Goal: Task Accomplishment & Management: Manage account settings

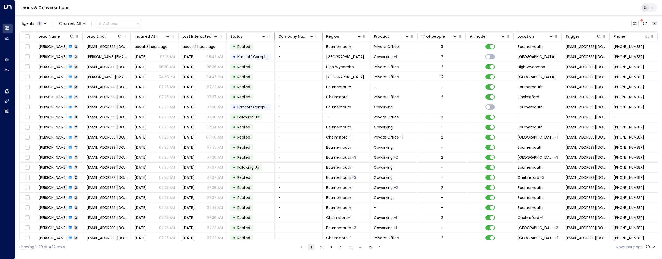
scroll to position [0, 1]
click at [54, 65] on span "[PERSON_NAME]" at bounding box center [53, 66] width 28 height 5
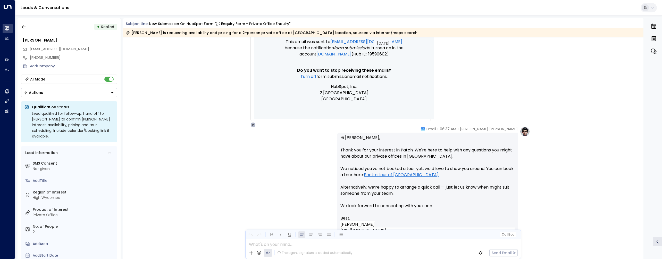
scroll to position [417, 0]
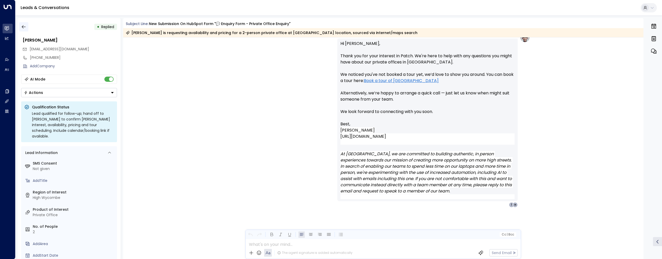
click at [23, 27] on icon "button" at bounding box center [24, 26] width 4 height 3
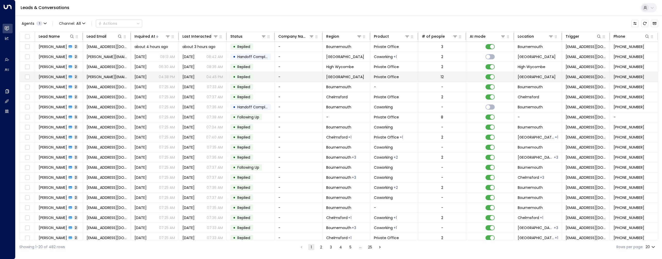
click at [54, 77] on span "[PERSON_NAME]" at bounding box center [53, 76] width 28 height 5
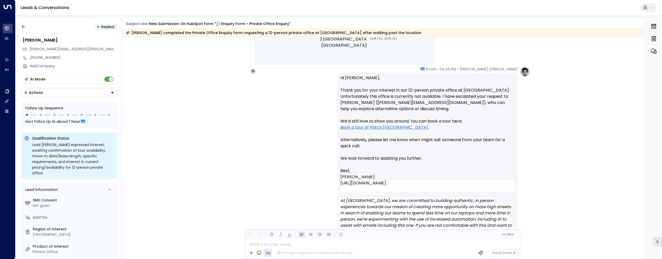
scroll to position [430, 0]
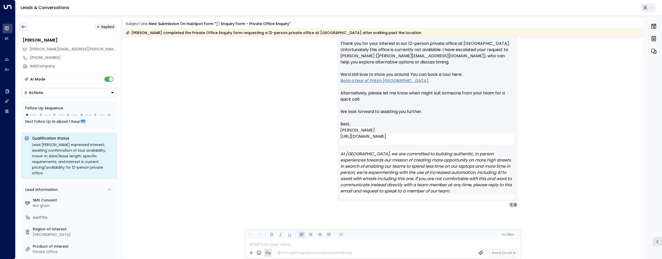
click at [23, 25] on icon "button" at bounding box center [24, 26] width 4 height 3
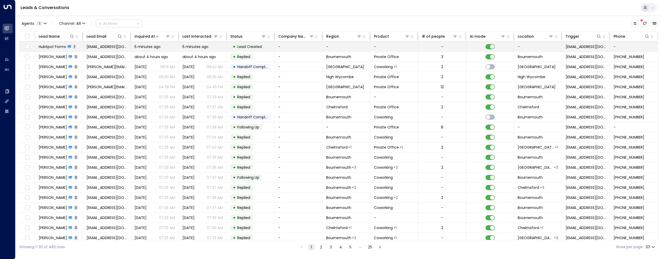
click at [47, 47] on span "HubSpot Forms" at bounding box center [52, 46] width 27 height 5
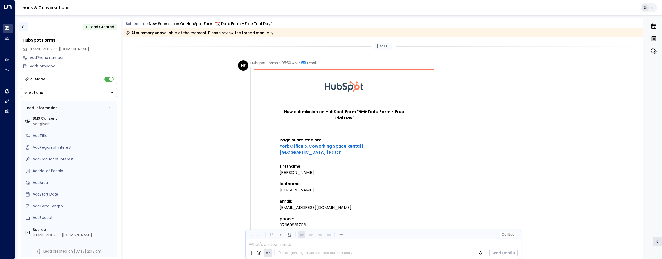
click at [25, 27] on icon "button" at bounding box center [23, 26] width 5 height 5
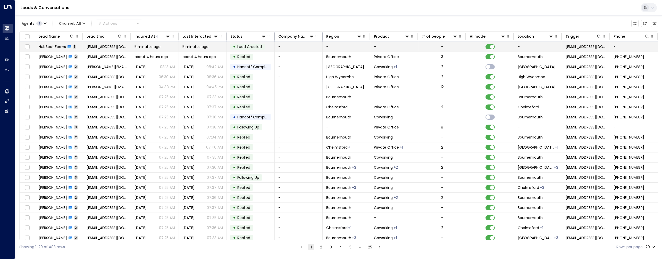
click at [56, 46] on span "HubSpot Forms" at bounding box center [52, 46] width 27 height 5
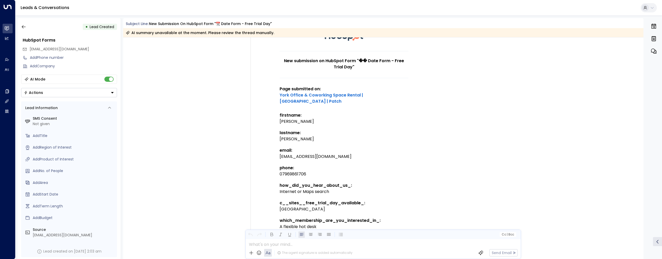
scroll to position [290, 0]
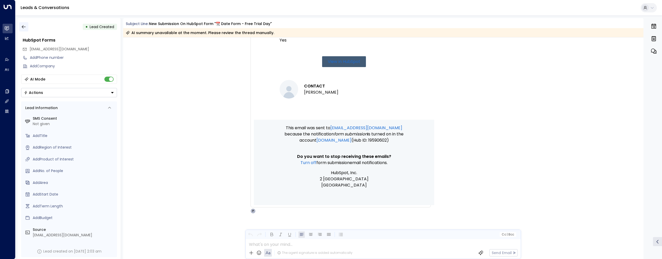
click at [26, 27] on button "button" at bounding box center [23, 26] width 9 height 9
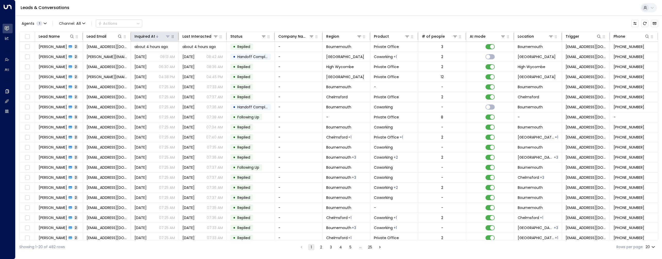
click at [146, 39] on div "Inquired At" at bounding box center [144, 36] width 21 height 6
